Goal: Browse casually: Explore the website without a specific task or goal

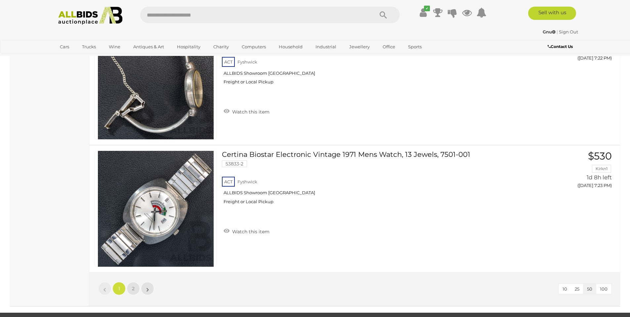
scroll to position [6304, 0]
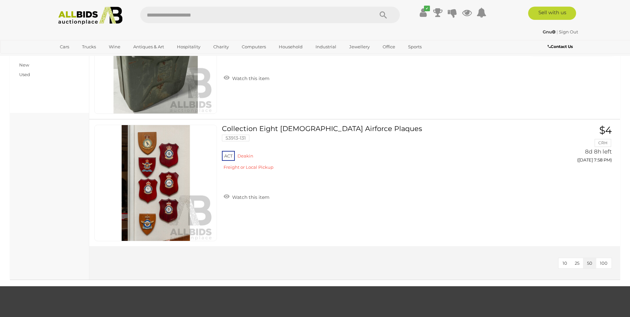
scroll to position [524, 0]
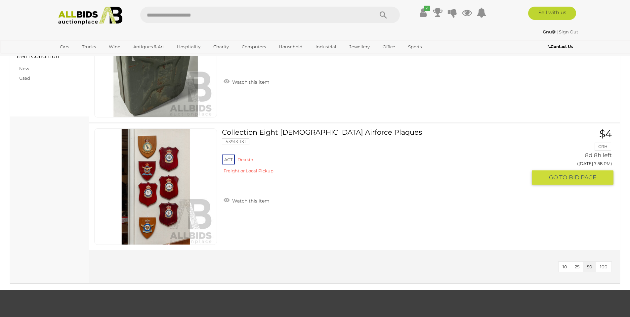
click at [162, 169] on link at bounding box center [155, 186] width 123 height 116
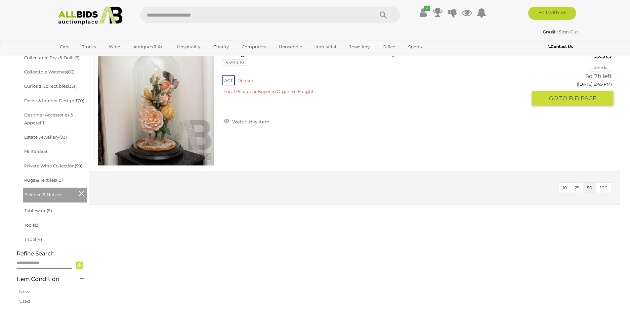
scroll to position [325, 0]
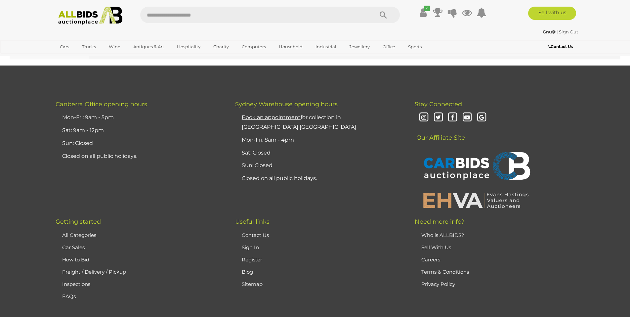
scroll to position [503, 0]
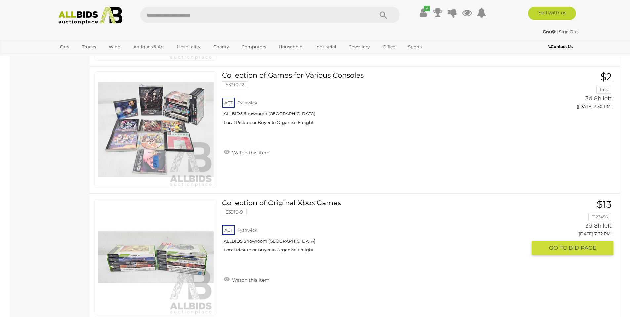
scroll to position [6224, 0]
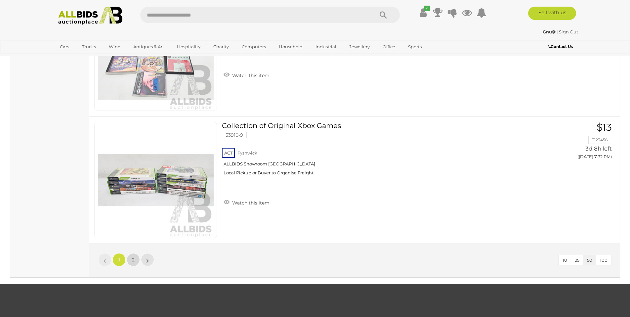
click at [132, 262] on span "2" at bounding box center [133, 260] width 3 height 6
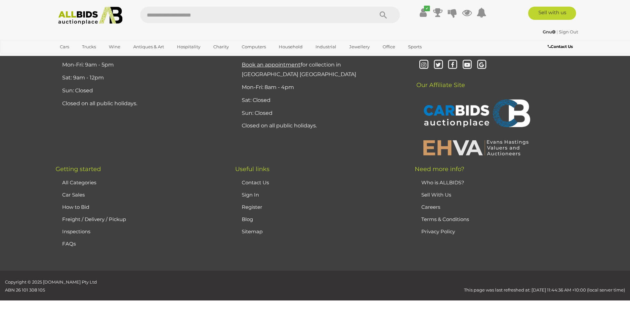
scroll to position [32, 0]
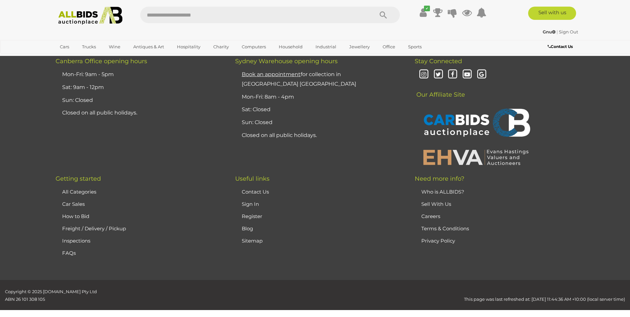
scroll to position [2801, 0]
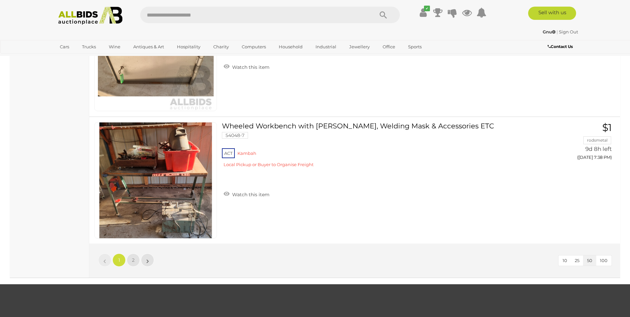
scroll to position [6276, 0]
click at [134, 259] on span "2" at bounding box center [133, 260] width 3 height 6
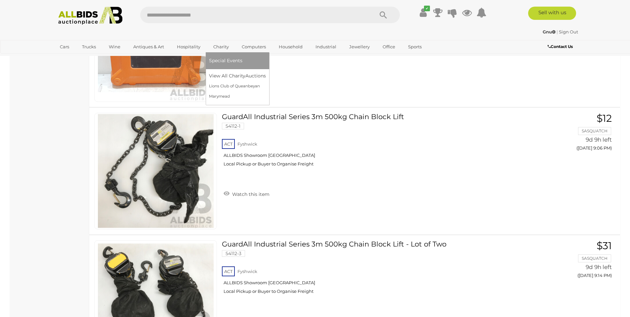
scroll to position [3528, 0]
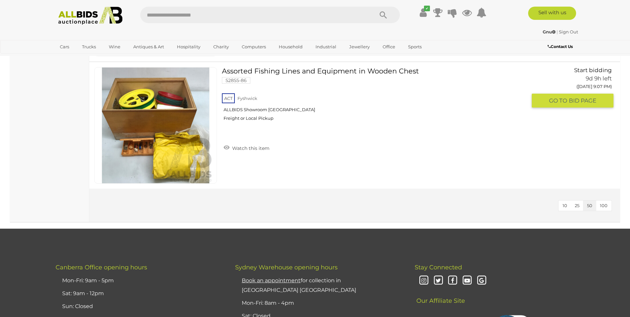
scroll to position [661, 0]
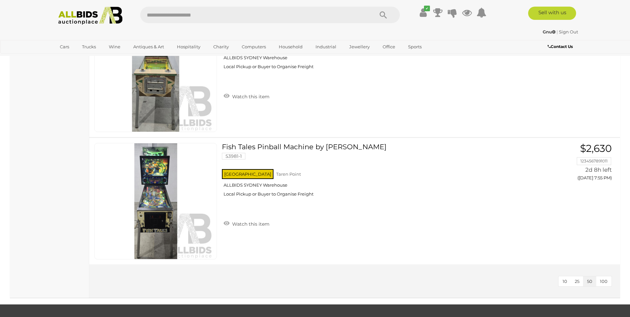
scroll to position [1232, 0]
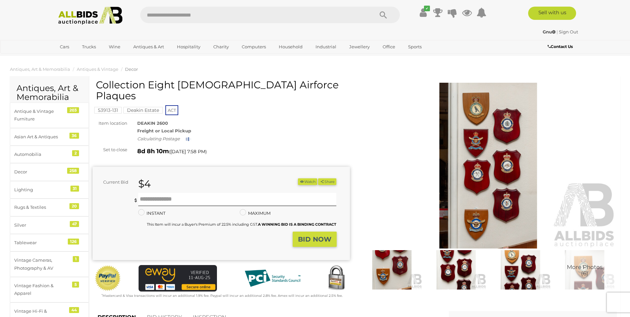
click at [471, 149] on img at bounding box center [488, 166] width 257 height 166
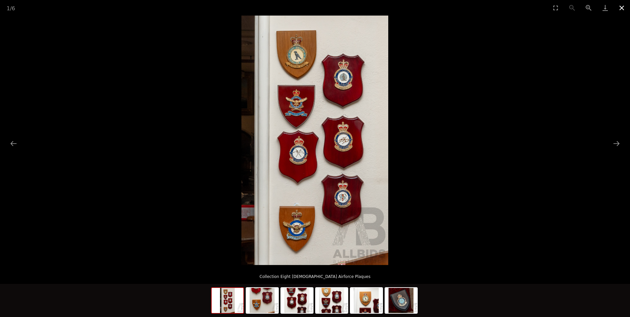
click at [623, 9] on button "Close gallery" at bounding box center [622, 8] width 17 height 16
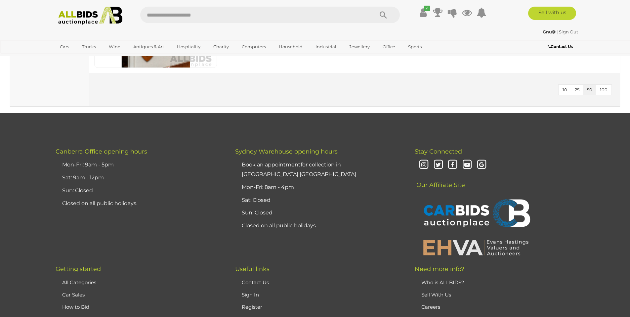
scroll to position [701, 0]
